Goal: Task Accomplishment & Management: Complete application form

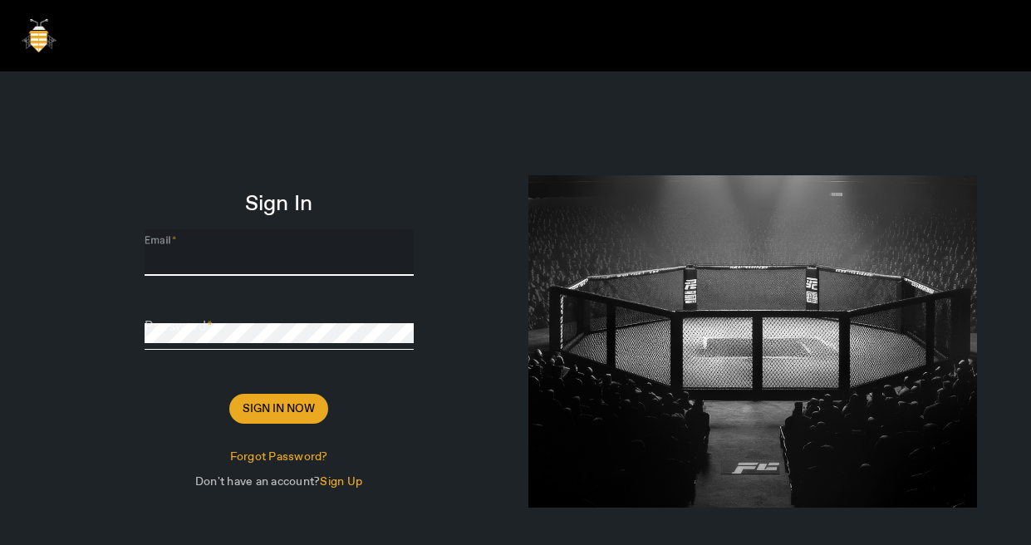
click at [404, 254] on input "Email" at bounding box center [279, 259] width 269 height 20
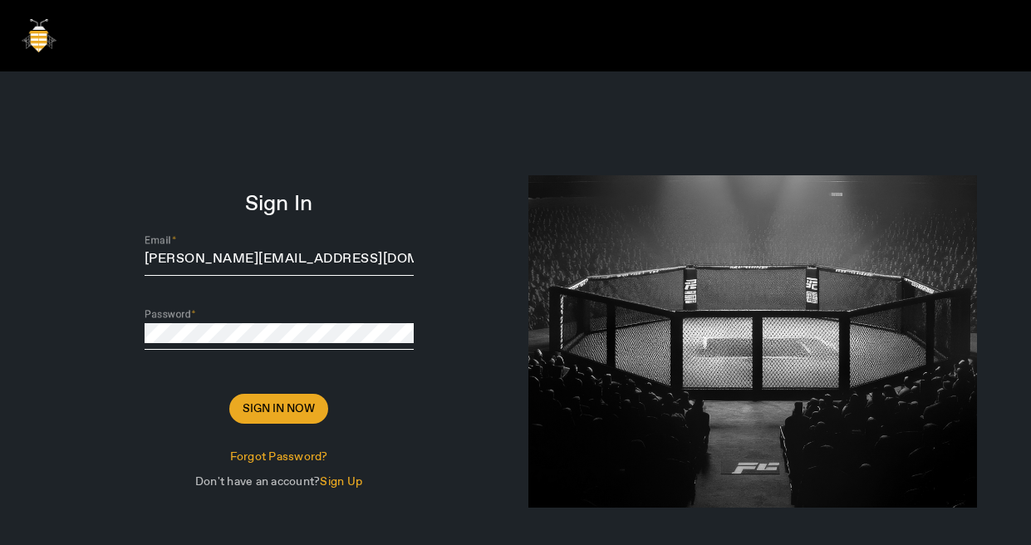
click at [520, 201] on div at bounding box center [752, 331] width 473 height 520
click at [278, 412] on span "Sign In Now" at bounding box center [279, 408] width 72 height 17
click at [386, 257] on input "[PERSON_NAME][EMAIL_ADDRESS][DOMAIN_NAME]" at bounding box center [279, 259] width 269 height 20
type input "[PERSON_NAME][EMAIL_ADDRESS][DOMAIN_NAME]"
click at [484, 206] on form "Sign In Email [PERSON_NAME][EMAIL_ADDRESS][DOMAIN_NAME] Password Sign In Now Fo…" at bounding box center [279, 345] width 449 height 298
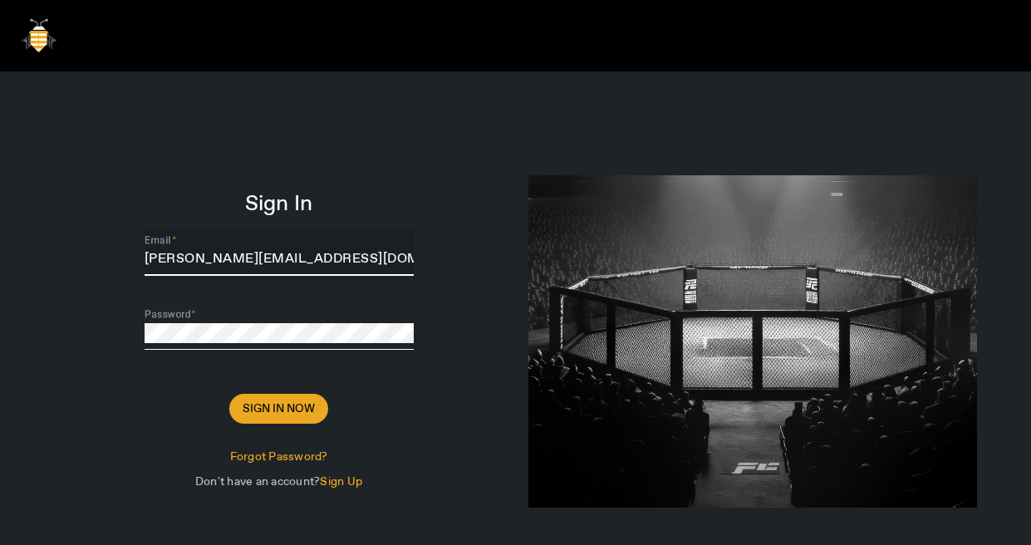
click at [357, 257] on input "[PERSON_NAME][EMAIL_ADDRESS][DOMAIN_NAME]" at bounding box center [279, 259] width 269 height 20
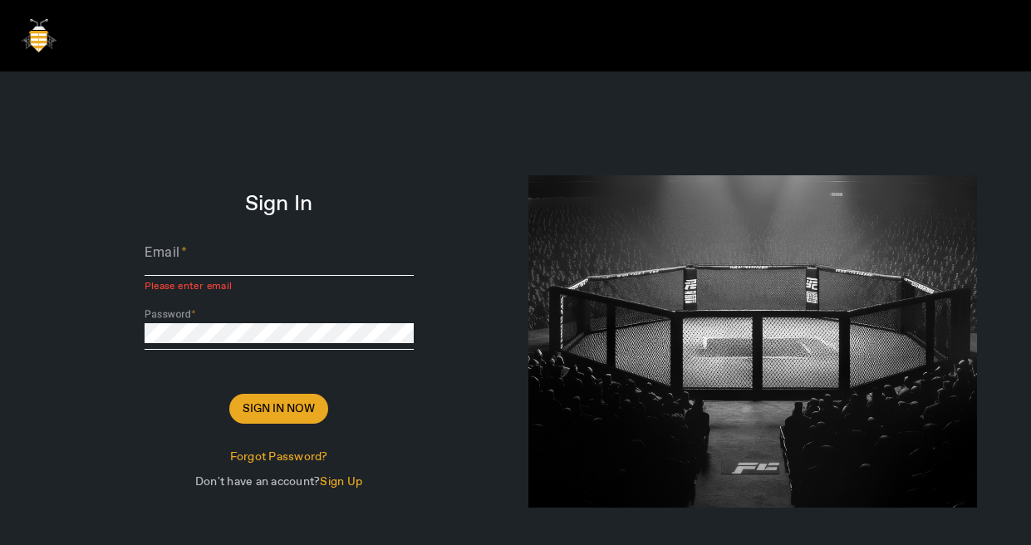
click at [444, 184] on div "Sign In Email Please enter email Password Sign In Now Forgot Password? Don't ha…" at bounding box center [278, 331] width 473 height 520
click at [297, 261] on input "Email" at bounding box center [279, 259] width 269 height 20
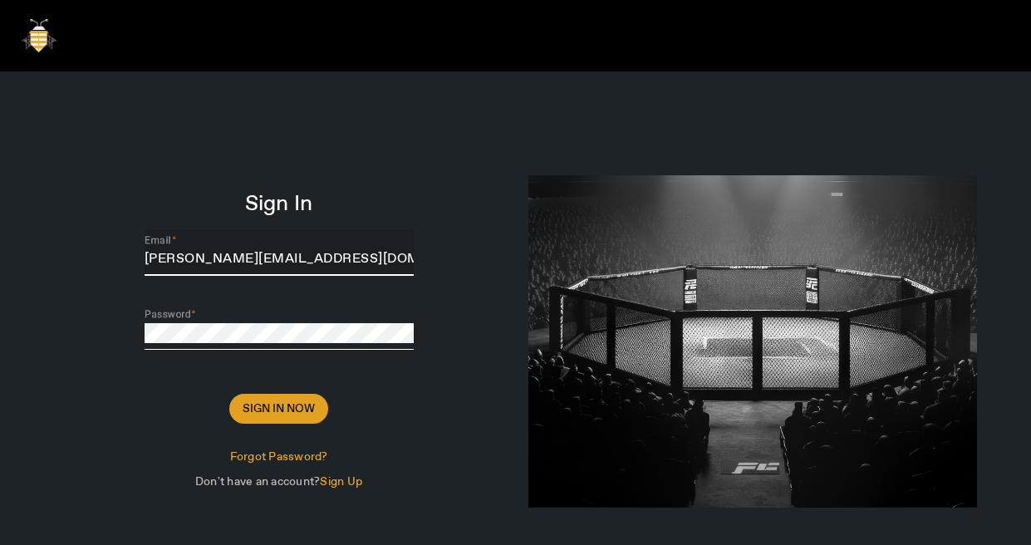
click at [306, 410] on span "Sign In Now" at bounding box center [279, 408] width 72 height 17
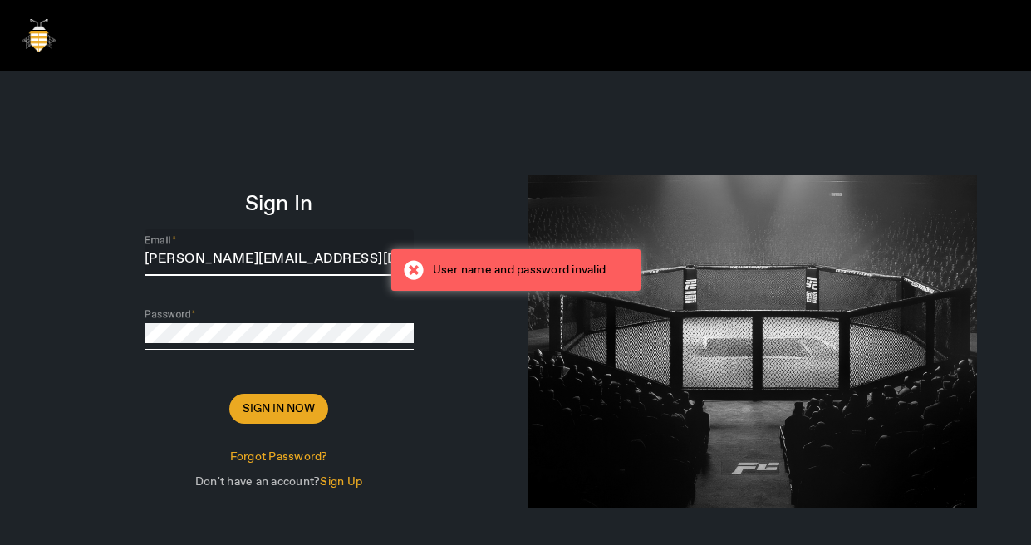
click at [349, 260] on input "[PERSON_NAME][EMAIL_ADDRESS][DOMAIN_NAME]" at bounding box center [279, 259] width 269 height 20
type input "c"
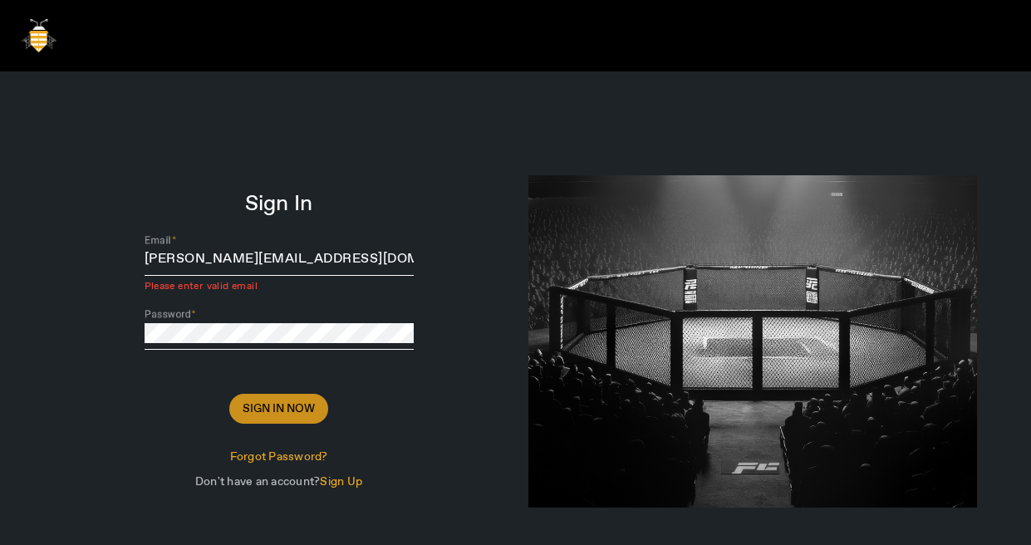
click at [262, 409] on span "Sign In Now" at bounding box center [279, 408] width 72 height 17
click at [340, 256] on input "[PERSON_NAME][EMAIL_ADDRESS][DOMAIN_NAME]" at bounding box center [279, 259] width 269 height 20
click at [433, 180] on div "Sign In Email [PERSON_NAME][EMAIL_ADDRESS][DOMAIN_NAME] Please enter valid emai…" at bounding box center [278, 331] width 473 height 520
click at [282, 409] on span "Sign In Now" at bounding box center [279, 408] width 72 height 17
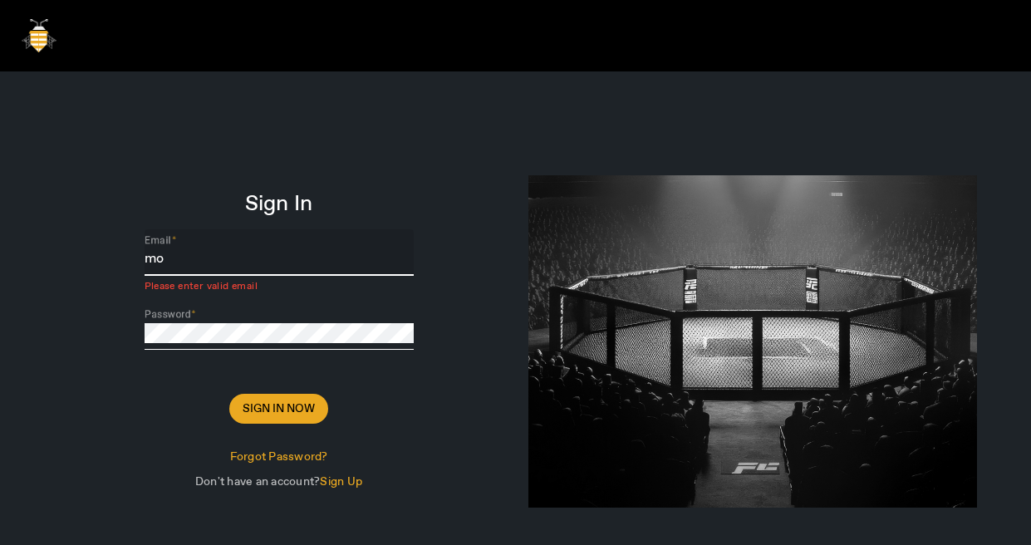
type input "m"
click at [296, 269] on input "[EMAIL_ADDRESS][DOMAIN_NAME]" at bounding box center [279, 259] width 269 height 20
type input "[EMAIL_ADDRESS][DOMAIN_NAME]"
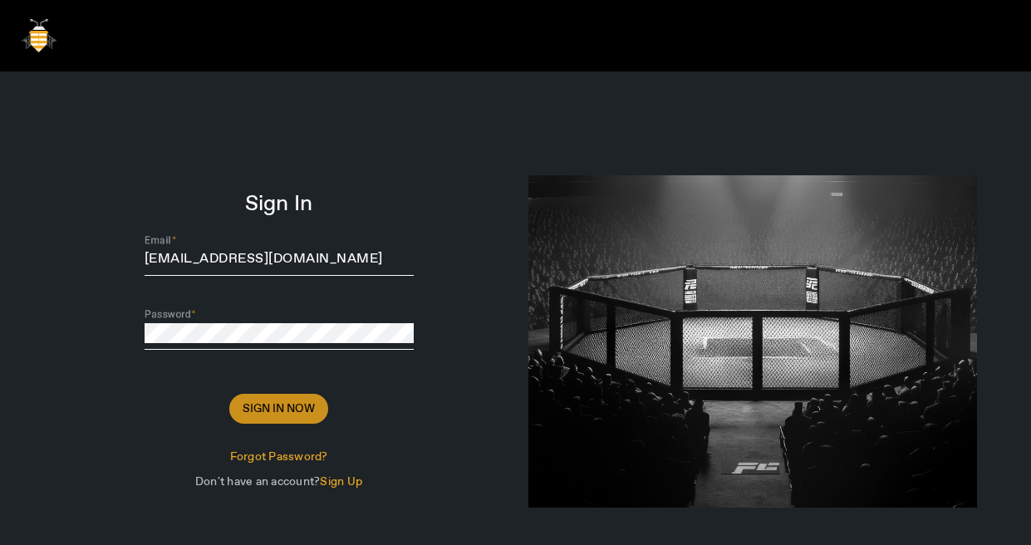
click at [275, 404] on span "Sign In Now" at bounding box center [279, 408] width 72 height 17
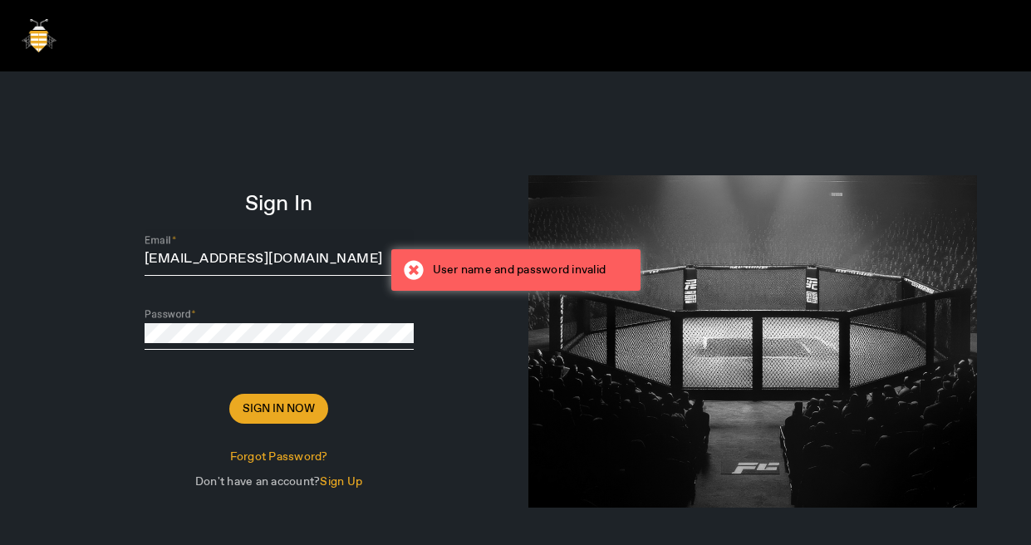
click at [383, 258] on input "[EMAIL_ADDRESS][DOMAIN_NAME]" at bounding box center [279, 259] width 269 height 20
click at [413, 159] on div "Sign In Email [EMAIL_ADDRESS][DOMAIN_NAME] Password Sign In Now Forgot Password…" at bounding box center [278, 331] width 473 height 520
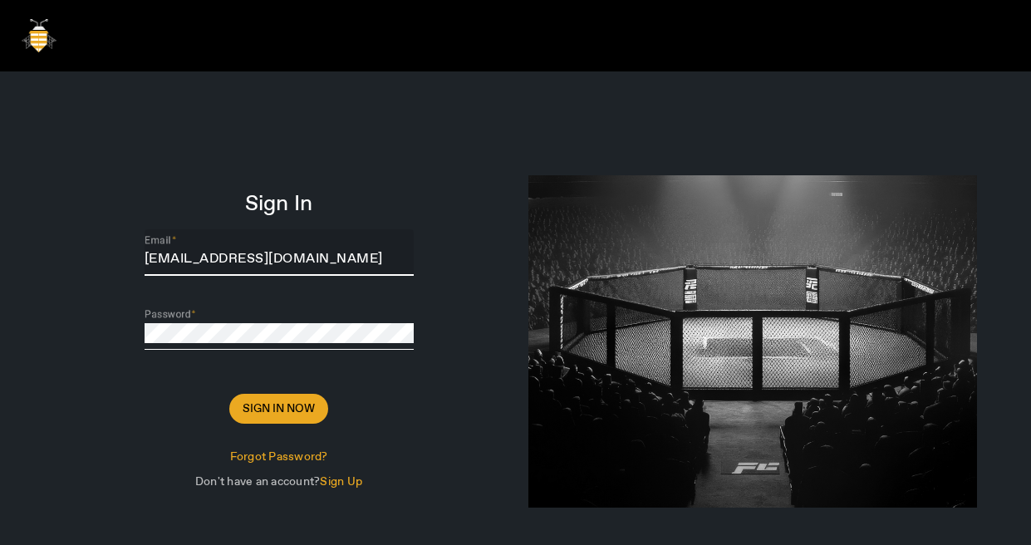
click at [321, 250] on input "[EMAIL_ADDRESS][DOMAIN_NAME]" at bounding box center [279, 259] width 269 height 20
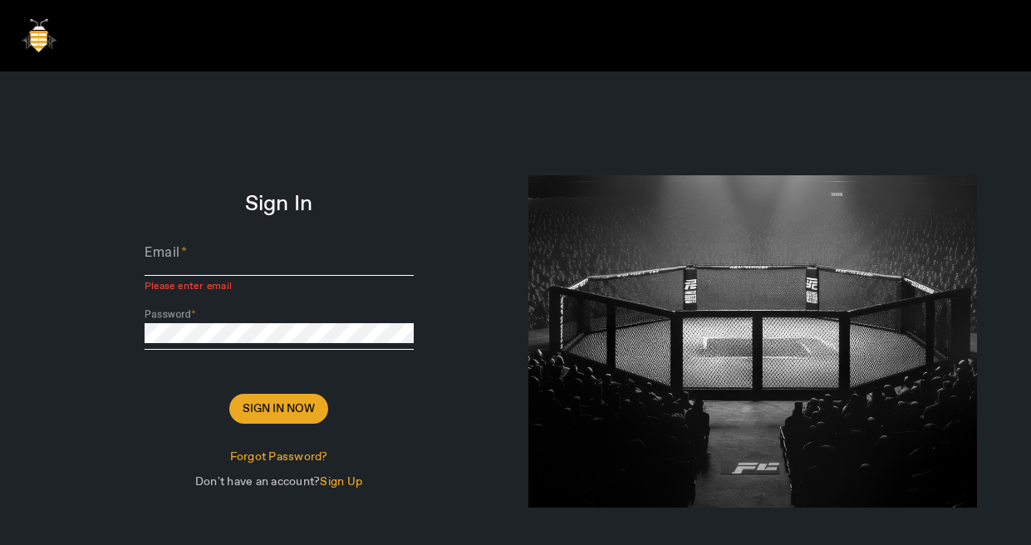
click at [432, 188] on div "Sign In Email Please enter email Password Sign In Now Forgot Password? Don't ha…" at bounding box center [278, 331] width 473 height 520
click at [361, 248] on div "Email" at bounding box center [279, 252] width 269 height 47
click at [371, 254] on input "Email" at bounding box center [279, 259] width 269 height 20
click at [447, 206] on form "Sign In Email Please enter email Password Sign In Now Forgot Password? Don't ha…" at bounding box center [279, 345] width 449 height 298
